Goal: Navigation & Orientation: Find specific page/section

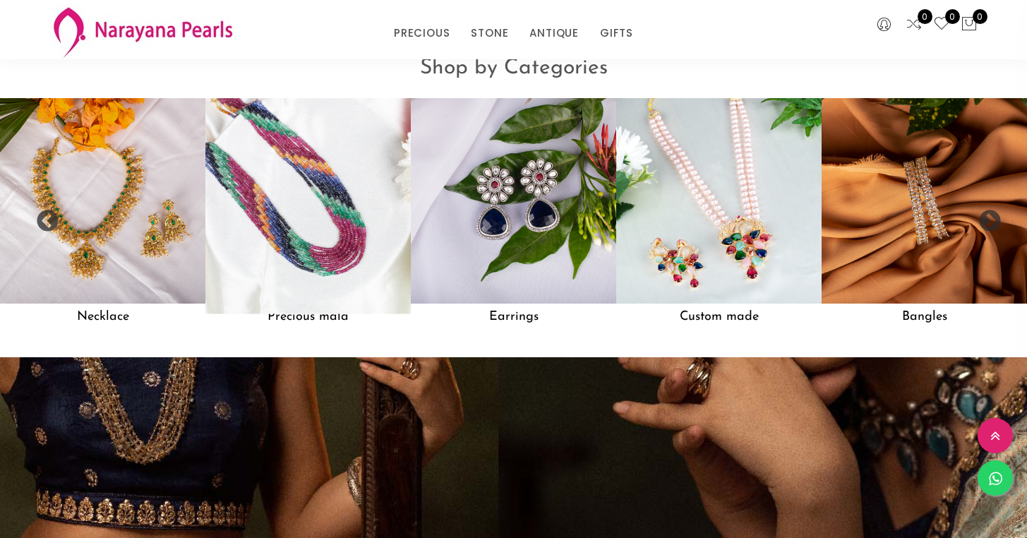
scroll to position [1267, 0]
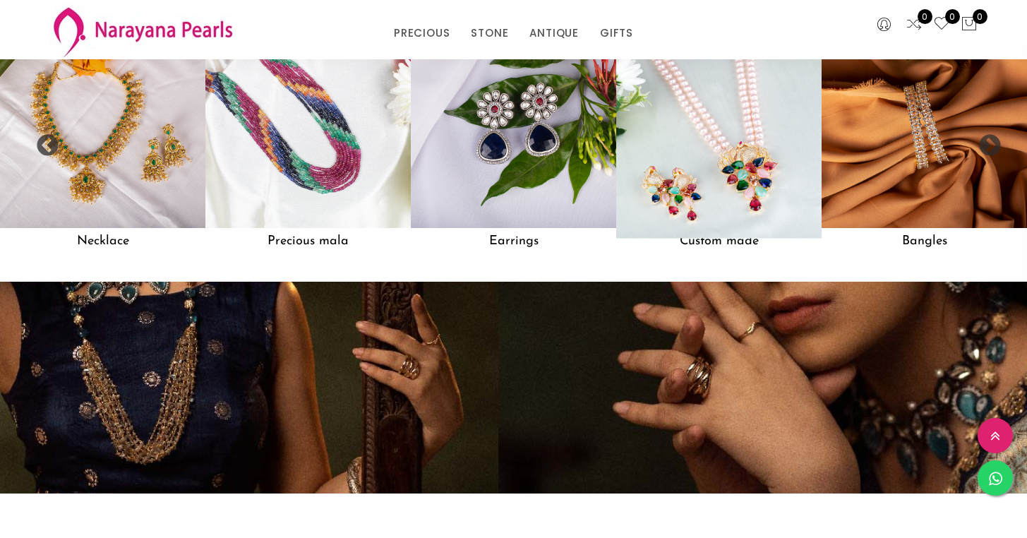
click at [713, 172] on img at bounding box center [719, 125] width 226 height 226
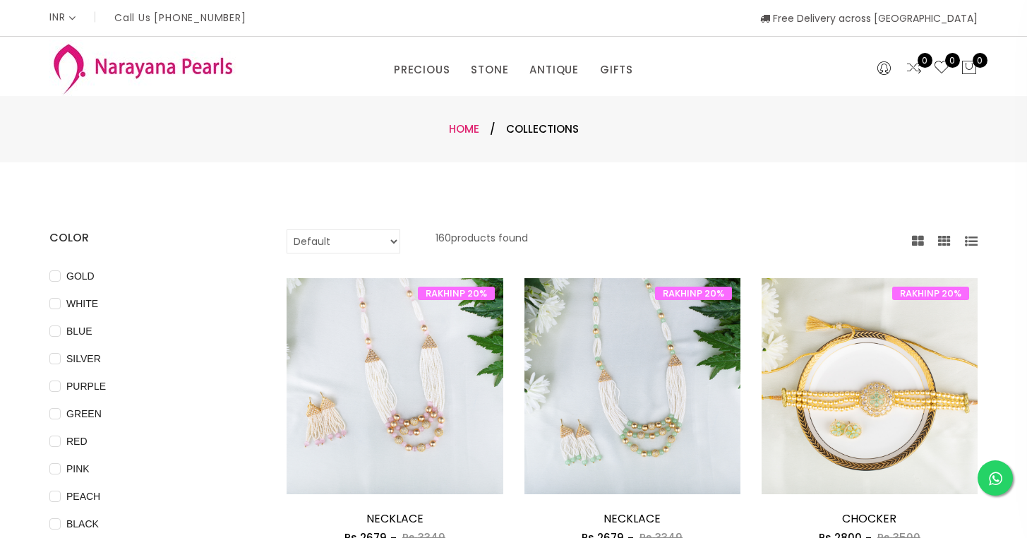
click at [478, 128] on link "Home" at bounding box center [464, 128] width 30 height 15
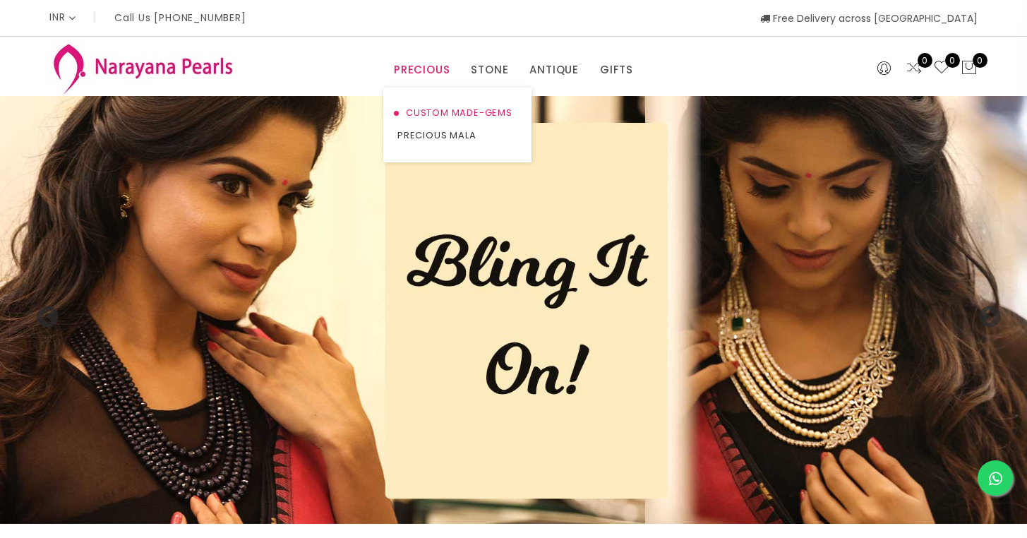
click at [421, 109] on link "CUSTOM MADE-GEMS" at bounding box center [457, 113] width 120 height 23
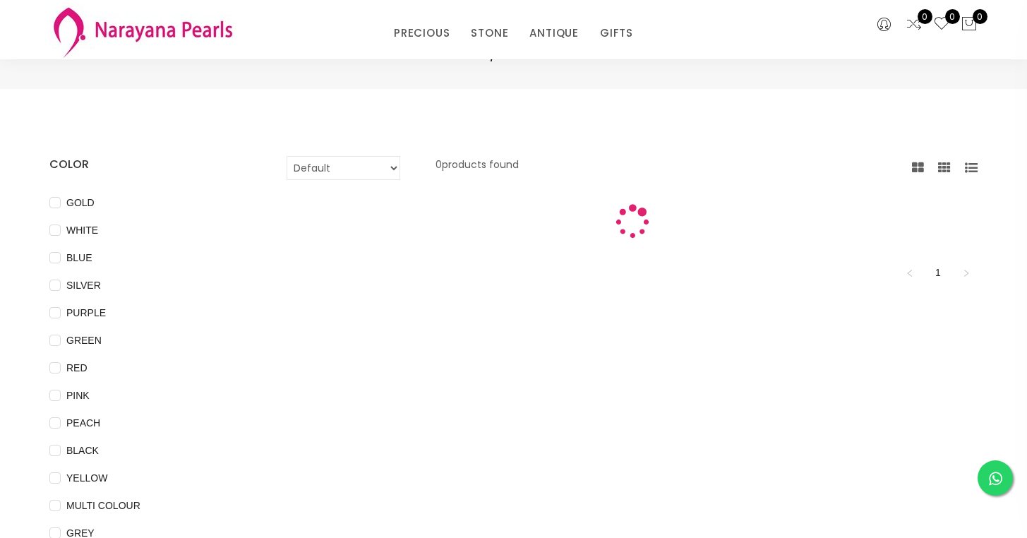
scroll to position [17, 0]
click at [57, 200] on input "GOLD" at bounding box center [54, 210] width 11 height 32
checkbox input "true"
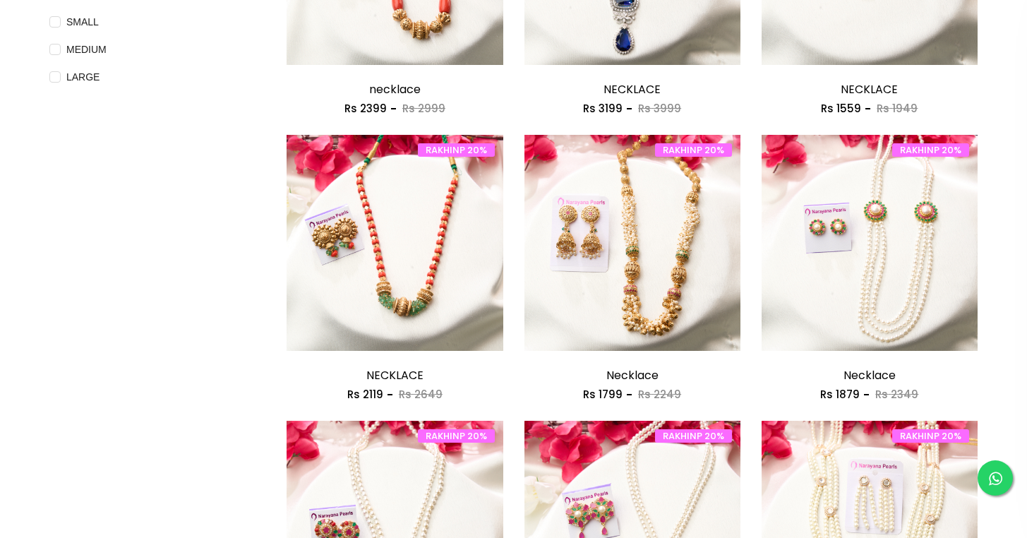
scroll to position [0, 0]
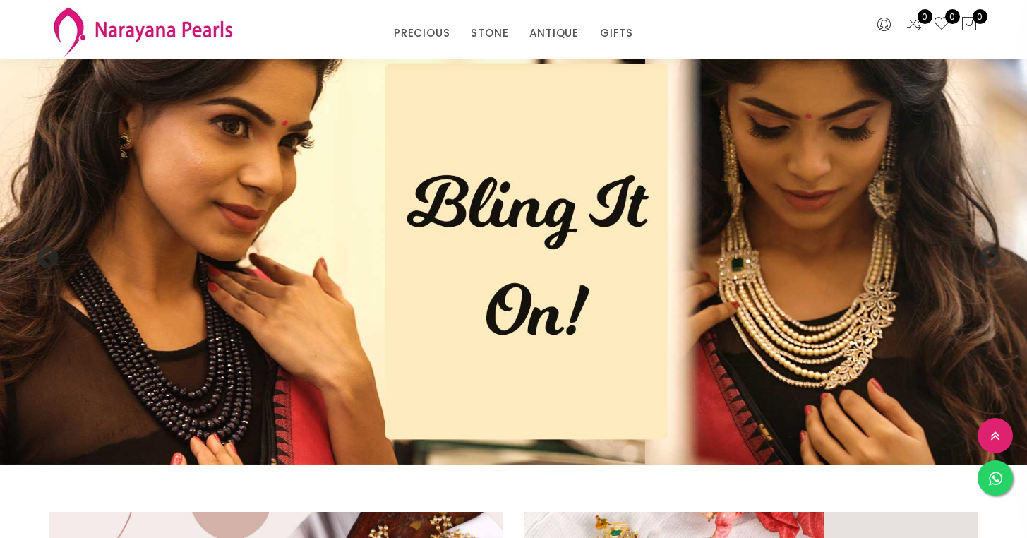
scroll to position [1267, 0]
